Goal: Contribute content: Add original content to the website for others to see

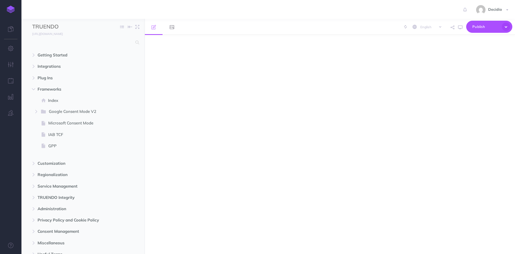
select select "null"
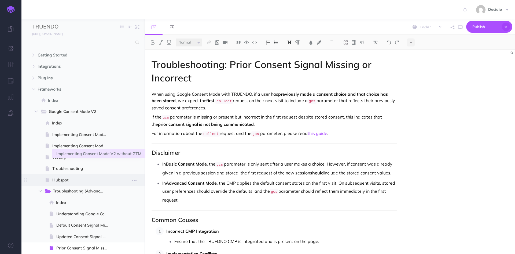
scroll to position [80, 0]
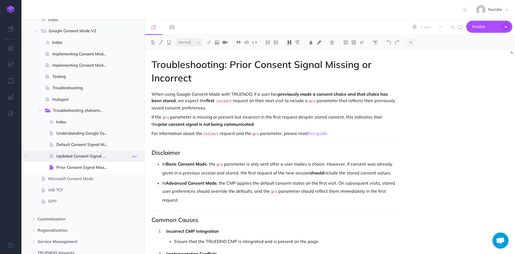
click at [132, 156] on button "button" at bounding box center [135, 155] width 10 height 7
click at [109, 190] on link "Settings" at bounding box center [119, 192] width 40 height 9
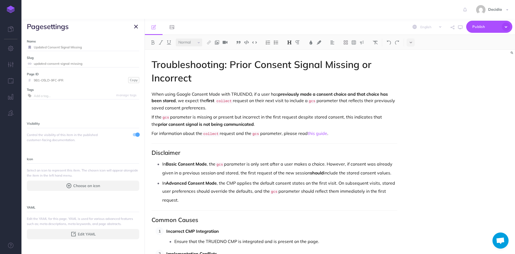
click at [93, 48] on input "Updated Consent Signal Missing" at bounding box center [86, 47] width 105 height 7
type input "Updated Consent Signal Missing or Incorrect"
click at [129, 46] on small "Save" at bounding box center [132, 47] width 7 height 4
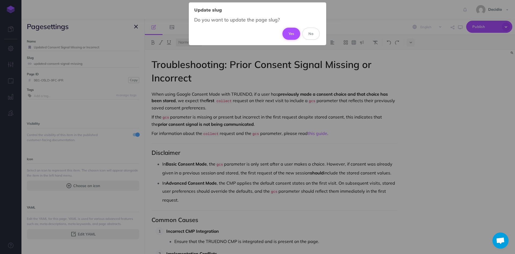
click at [293, 36] on button "Yes" at bounding box center [291, 34] width 18 height 12
type input "updated-consent-signal-missing-or-incorrect"
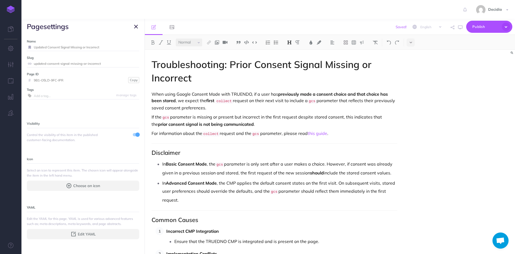
click at [134, 24] on icon "button" at bounding box center [136, 26] width 4 height 6
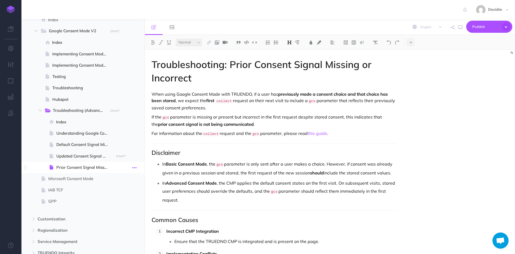
click at [131, 166] on button "button" at bounding box center [135, 167] width 10 height 7
click at [113, 204] on link "Settings" at bounding box center [119, 203] width 40 height 9
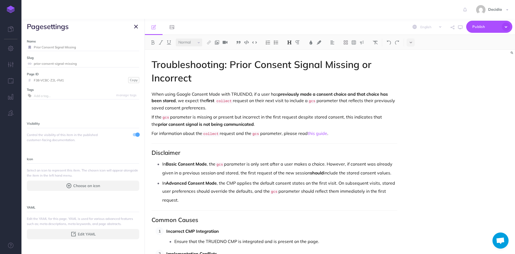
click at [98, 49] on input "Prior Consent Signal Missing" at bounding box center [86, 47] width 105 height 7
type input "Prior Consent Signal Missing or Incorrect"
click at [129, 47] on small "Save" at bounding box center [132, 47] width 7 height 4
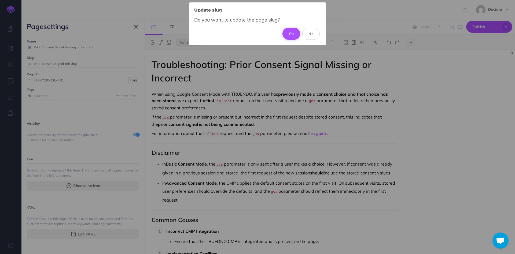
click at [285, 32] on button "Yes" at bounding box center [291, 34] width 18 height 12
type input "prior-consent-signal-missing-or-incorrect"
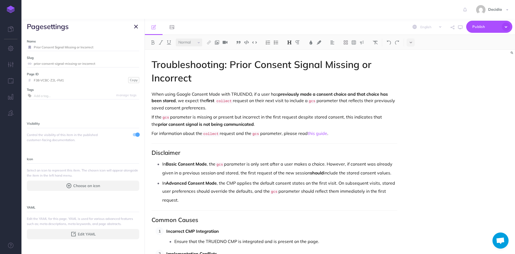
click at [138, 26] on button "button" at bounding box center [136, 26] width 6 height 6
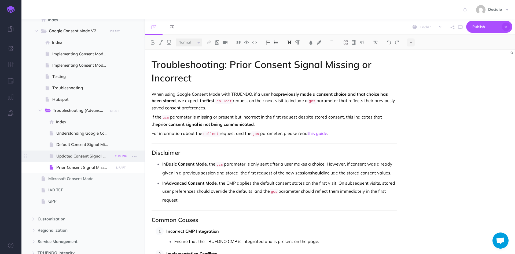
click at [118, 157] on small "PUBLISH" at bounding box center [121, 155] width 12 height 3
click at [116, 198] on button "Publish" at bounding box center [116, 201] width 17 height 9
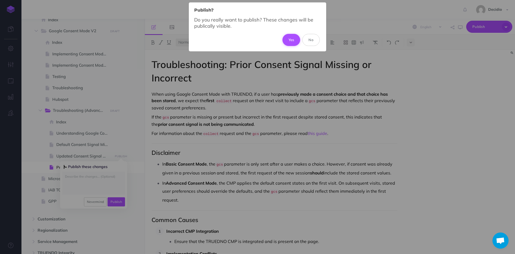
click at [287, 39] on button "Yes" at bounding box center [291, 40] width 18 height 12
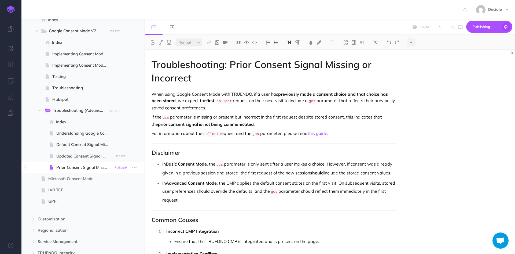
click at [120, 167] on small "PUBLISH" at bounding box center [121, 167] width 12 height 3
click at [118, 214] on button "Publish" at bounding box center [116, 212] width 17 height 9
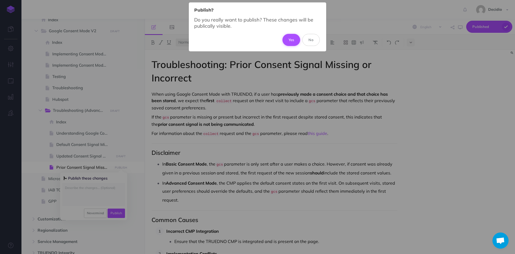
click at [292, 36] on button "Yes" at bounding box center [291, 40] width 18 height 12
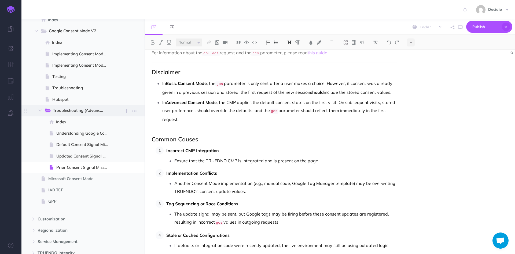
click at [115, 113] on span "Troubleshooting (Advanced) New folder Add a new folder inside this folder New p…" at bounding box center [91, 110] width 95 height 11
select select "null"
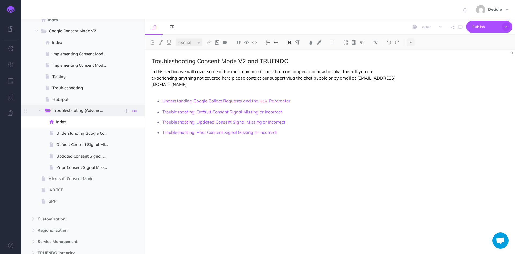
click at [133, 111] on icon "button" at bounding box center [134, 111] width 4 height 6
click at [74, 125] on span "Index" at bounding box center [84, 122] width 56 height 6
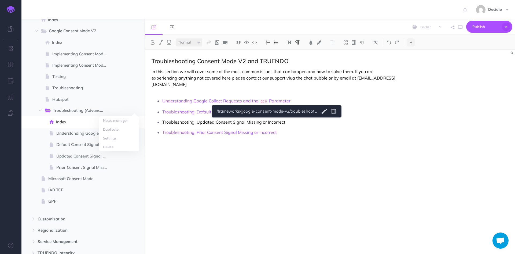
click at [276, 123] on link "Troubleshooting: Updated Consent Signal Missing or Incorrect" at bounding box center [223, 121] width 123 height 5
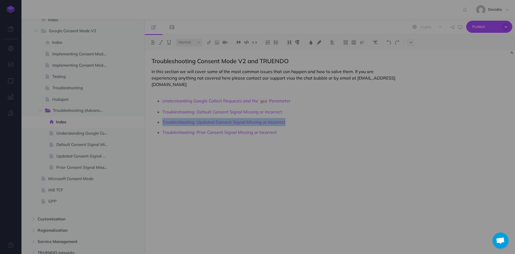
click at [321, 115] on body "Toggle Navigation Decidio Settings Account Settings Teams Create Team Support D…" at bounding box center [257, 127] width 515 height 254
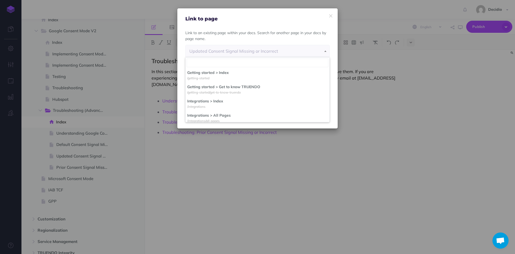
scroll to position [466, 0]
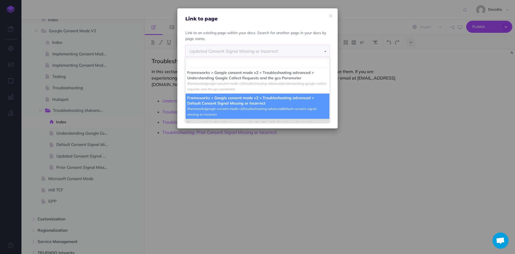
select select "XSE-QCLO-MOP-V71"
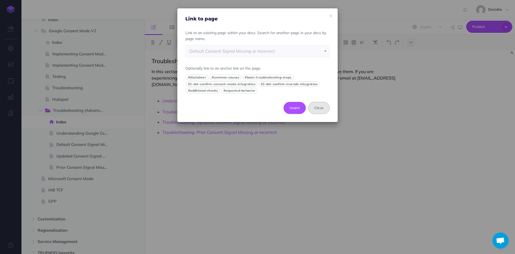
click at [324, 107] on button "Close" at bounding box center [318, 108] width 21 height 12
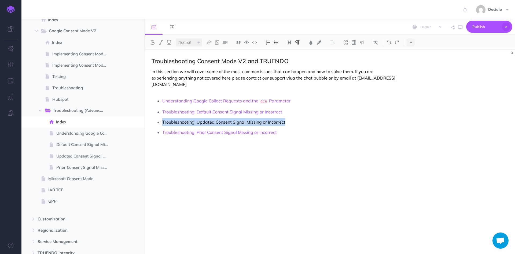
click at [256, 122] on link "Troubleshooting: Updated Consent Signal Missing or Incorrect" at bounding box center [223, 121] width 123 height 5
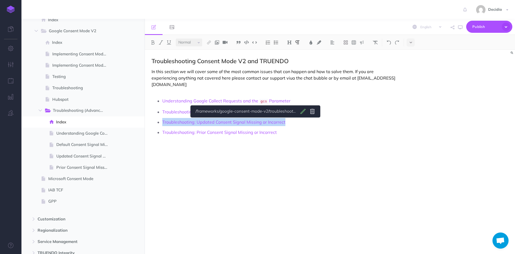
click at [302, 112] on body "Toggle Navigation Decidio Settings Account Settings Teams Create Team Support D…" at bounding box center [257, 127] width 515 height 254
select select "9B1-O5LD-9FC-IPR"
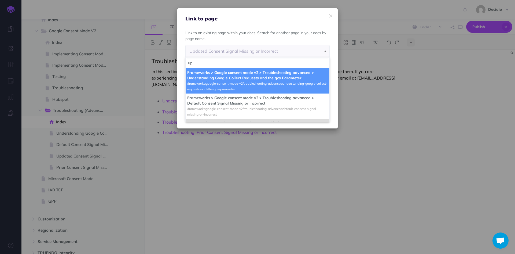
scroll to position [0, 0]
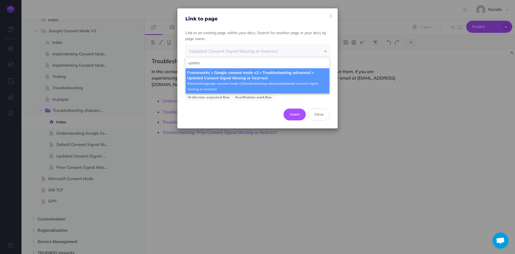
type input "update"
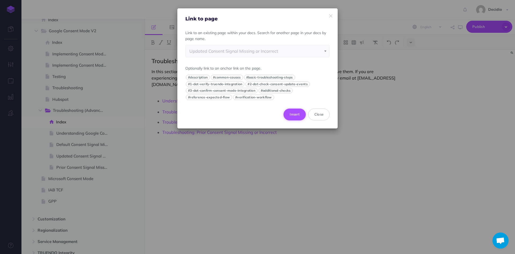
click at [299, 113] on button "Insert" at bounding box center [295, 114] width 22 height 12
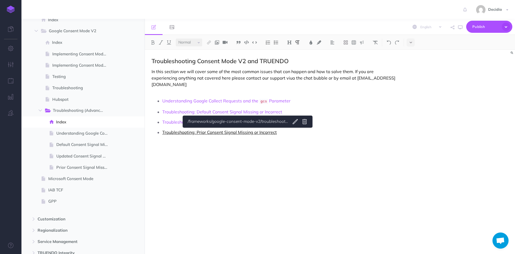
click at [247, 131] on link "Troubleshooting: Prior Consent Signal Missing or Incorrect" at bounding box center [219, 131] width 115 height 5
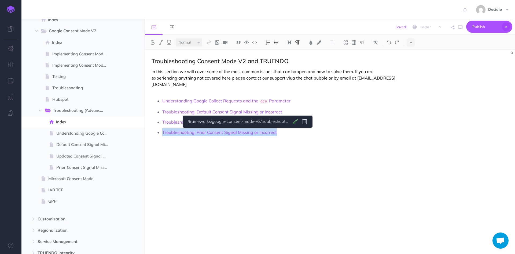
click at [292, 124] on body "Toggle Navigation Decidio Settings Account Settings Teams Create Team Support D…" at bounding box center [257, 127] width 515 height 254
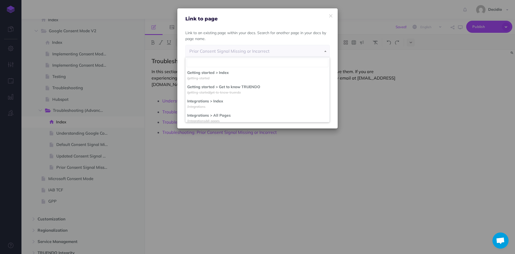
scroll to position [491, 0]
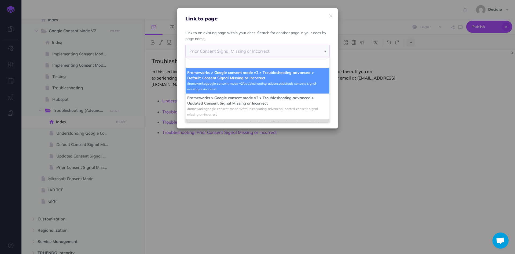
select select "XSE-QCLO-MOP-V71"
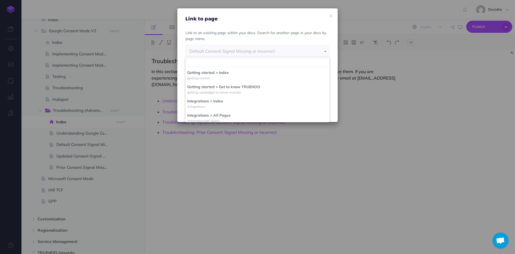
click at [229, 47] on div "Default Consent Signal Missing or Incorrect" at bounding box center [257, 51] width 136 height 12
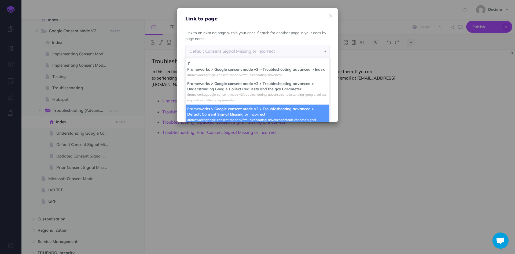
scroll to position [0, 0]
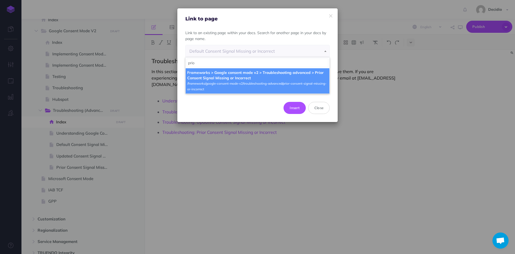
type input "prio"
select select "F38-VCBC-Z2L-FM1"
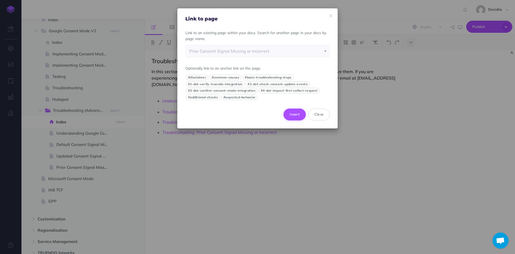
click at [295, 117] on button "Insert" at bounding box center [295, 114] width 22 height 12
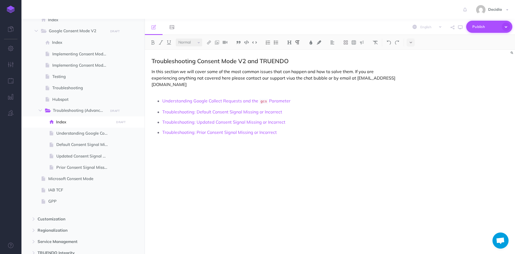
click at [472, 26] on button "Publish" at bounding box center [489, 27] width 46 height 12
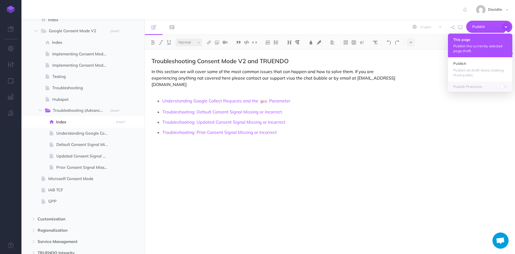
click at [478, 49] on p "Publish the currently selected page draft." at bounding box center [480, 48] width 54 height 10
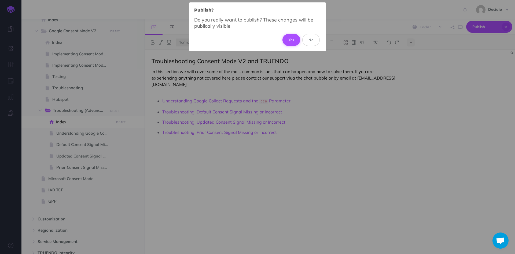
click at [286, 36] on button "Yes" at bounding box center [291, 40] width 18 height 12
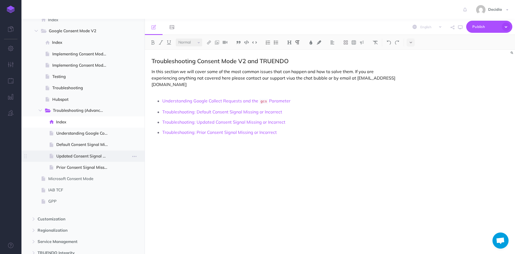
click at [114, 153] on span at bounding box center [82, 155] width 123 height 11
select select "null"
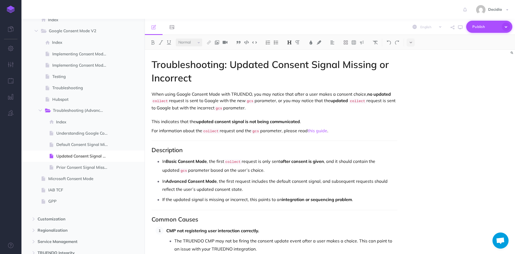
click at [482, 28] on span "Publish" at bounding box center [485, 27] width 27 height 8
click at [425, 79] on div "Troubleshooting: Updated Consent Signal Missing or Incorrect When using Google …" at bounding box center [330, 152] width 370 height 204
click at [116, 165] on span at bounding box center [82, 166] width 123 height 11
select select "null"
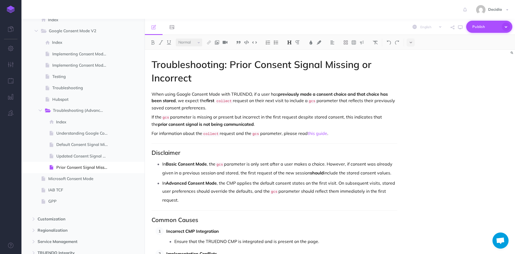
click at [486, 24] on span "Publish" at bounding box center [485, 27] width 27 height 8
click at [441, 115] on div "Troubleshooting: Prior Consent Signal Missing or Incorrect When using Google Co…" at bounding box center [330, 152] width 370 height 204
